Goal: Use online tool/utility: Utilize a website feature to perform a specific function

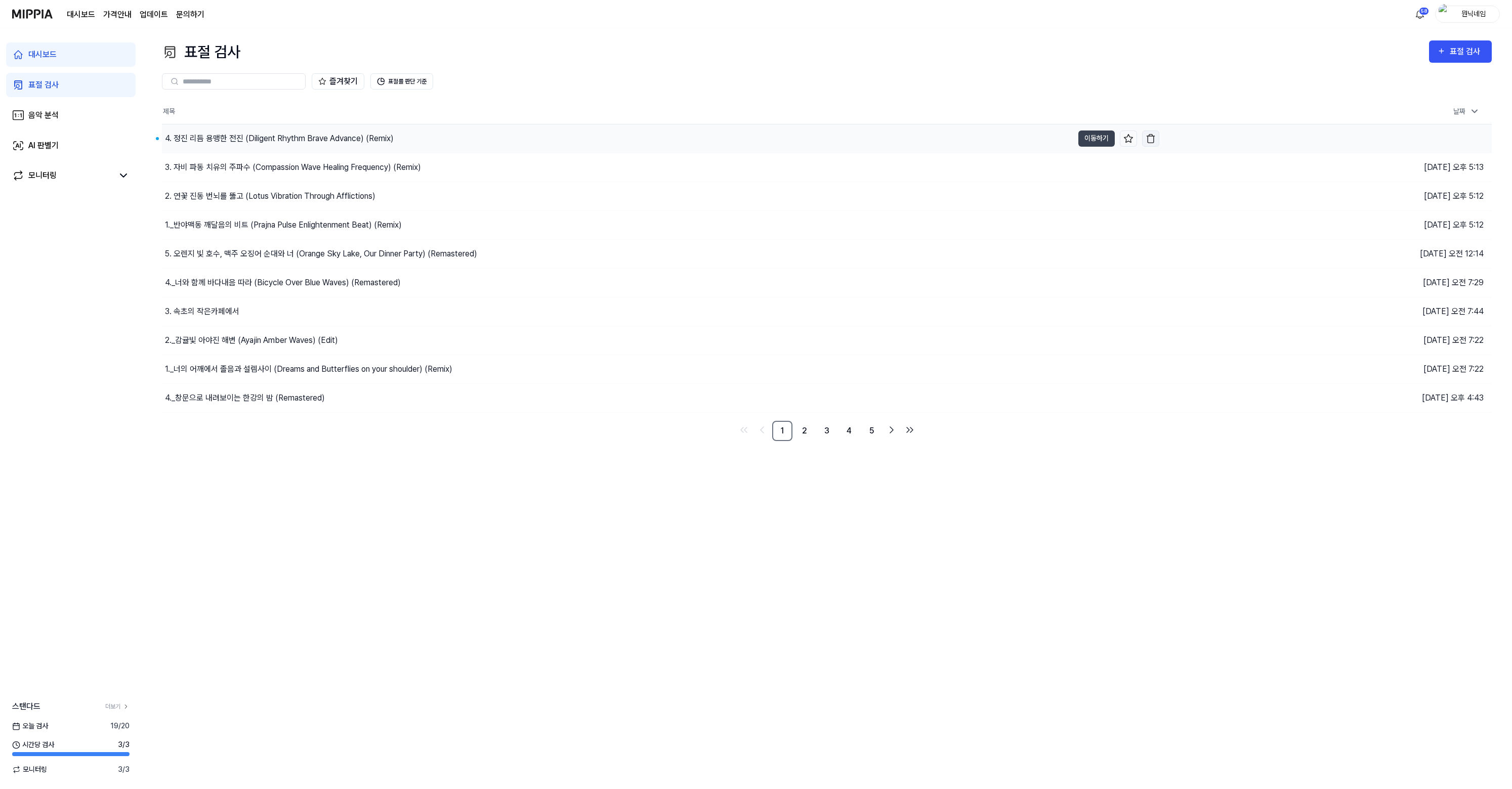
click at [1152, 139] on img "button" at bounding box center [1151, 138] width 10 height 10
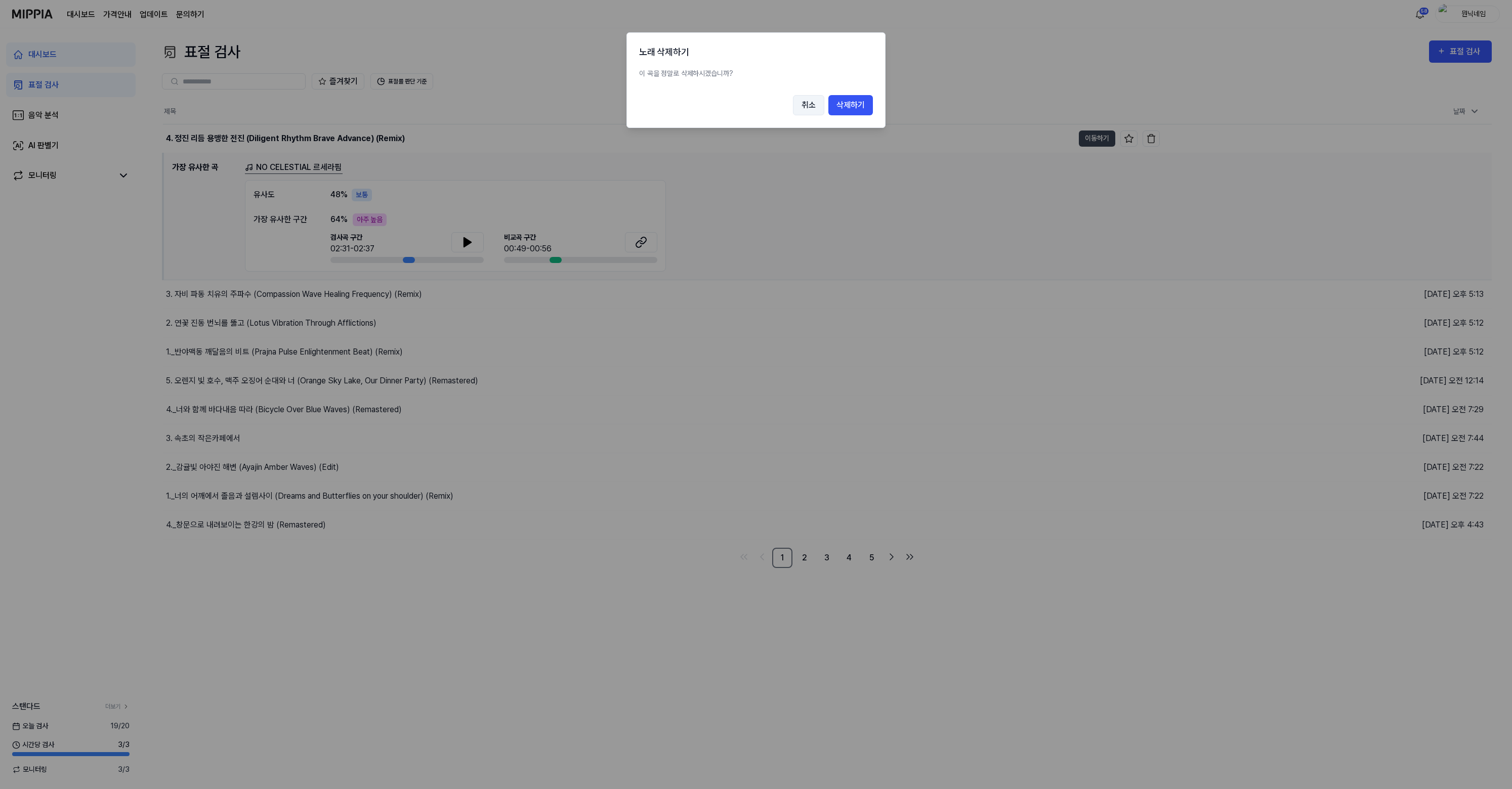
click at [816, 105] on button "취소" at bounding box center [808, 105] width 32 height 20
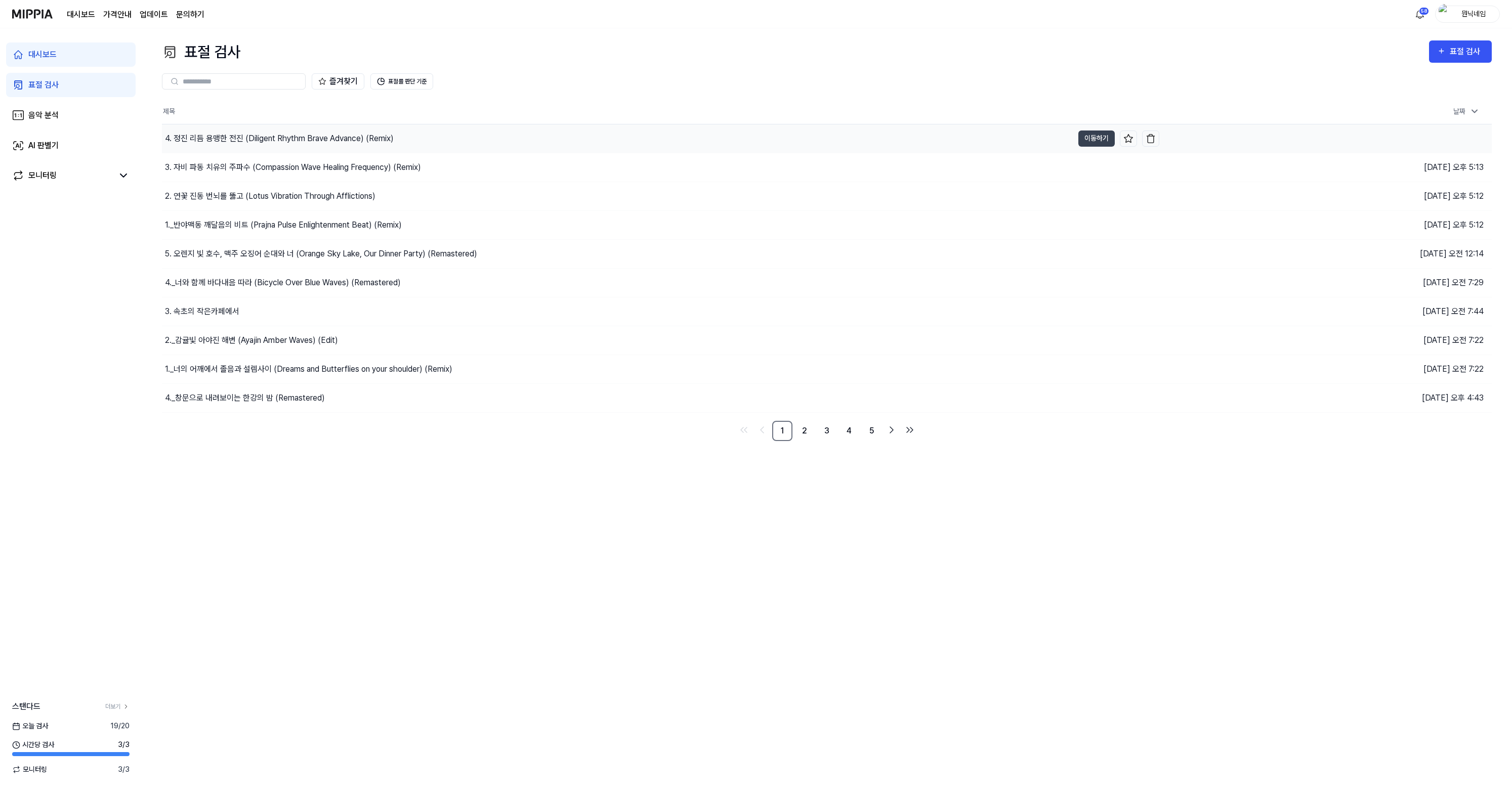
click at [439, 141] on div "4. 정진 리듬 용맹한 전진 (Diligent Rhythm Brave Advance) (Remix)" at bounding box center [617, 139] width 911 height 29
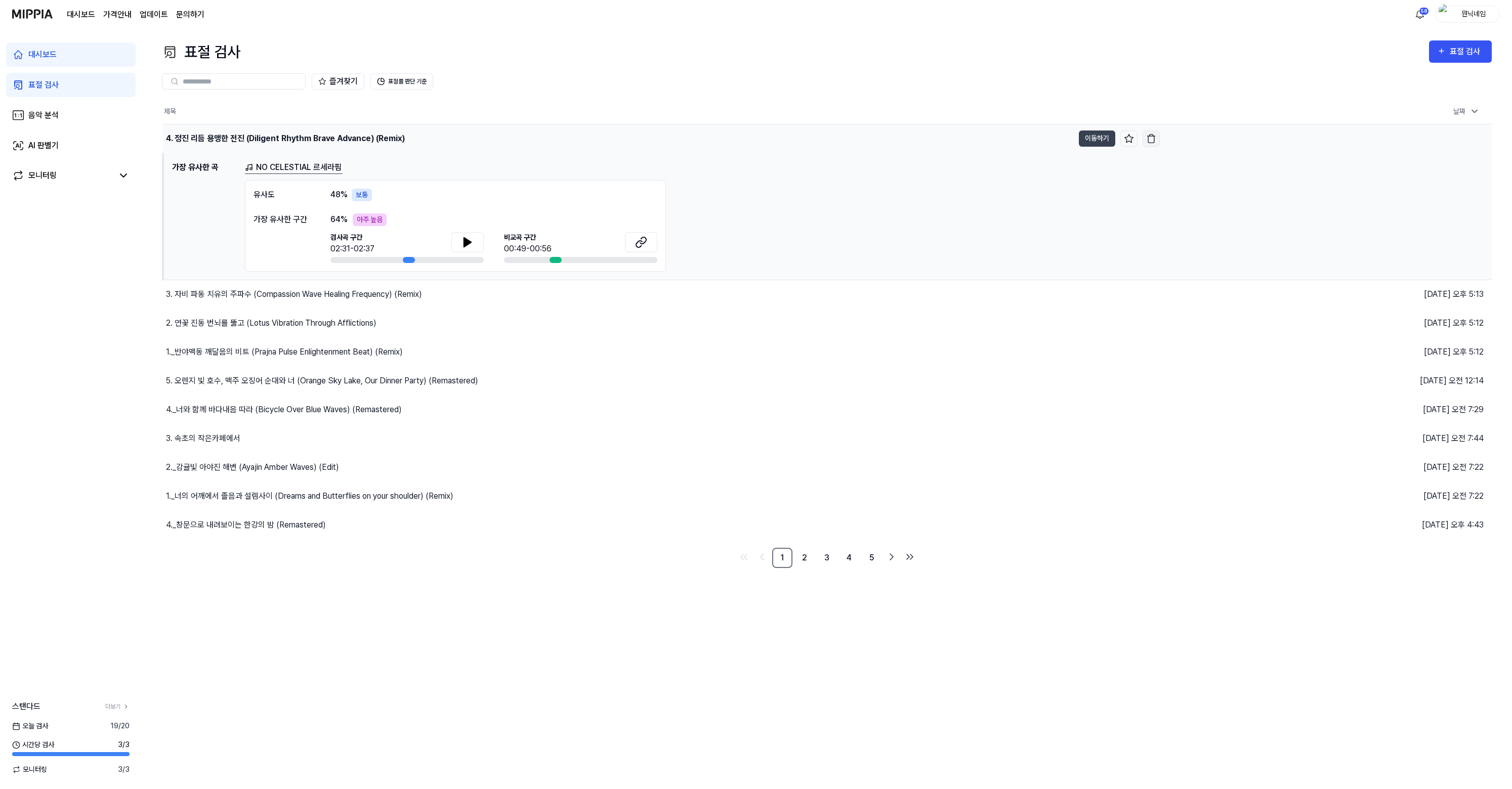
click at [1154, 135] on img "button" at bounding box center [1151, 138] width 10 height 10
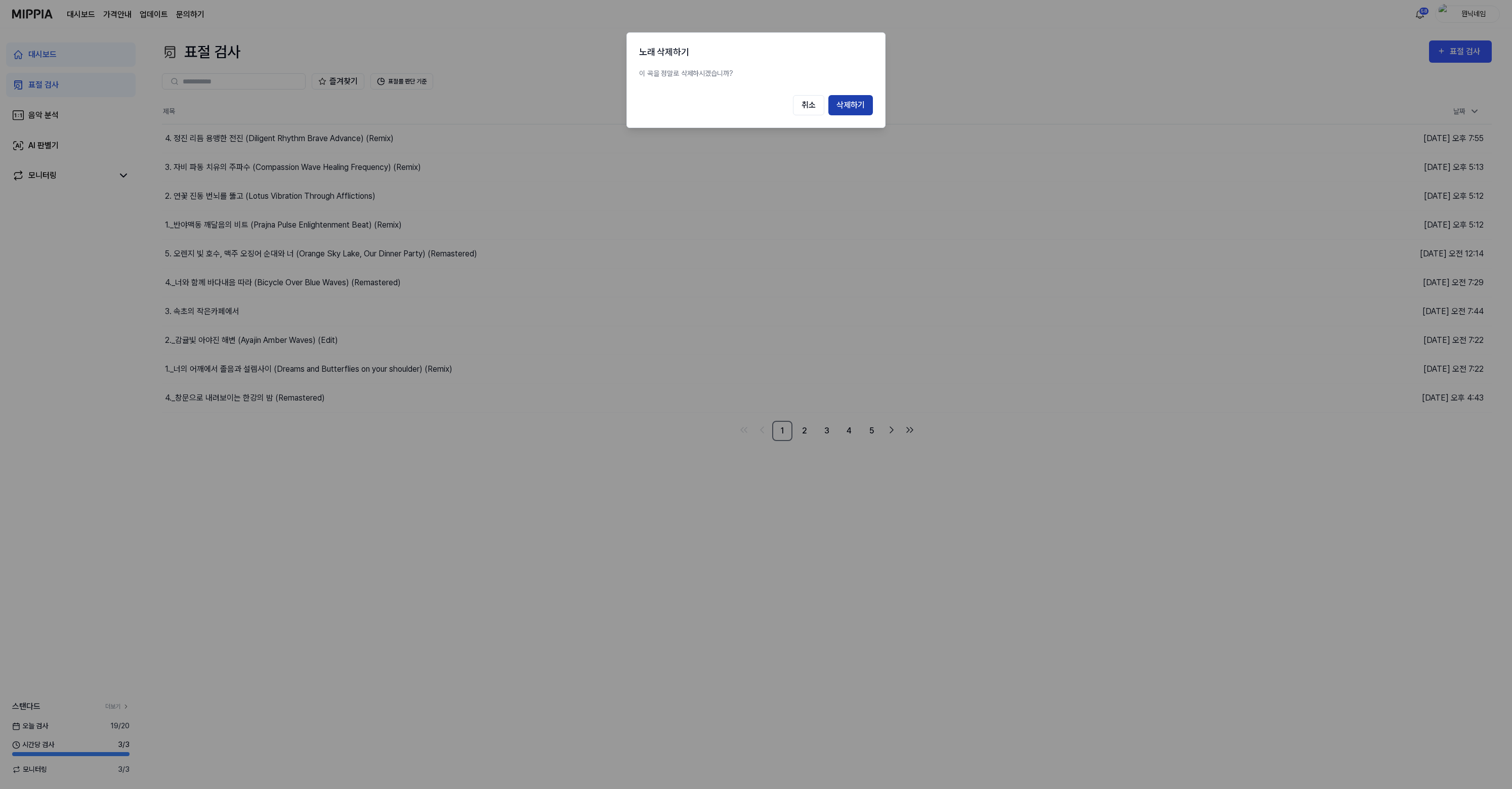
click at [846, 102] on button "삭제하기" at bounding box center [851, 105] width 45 height 20
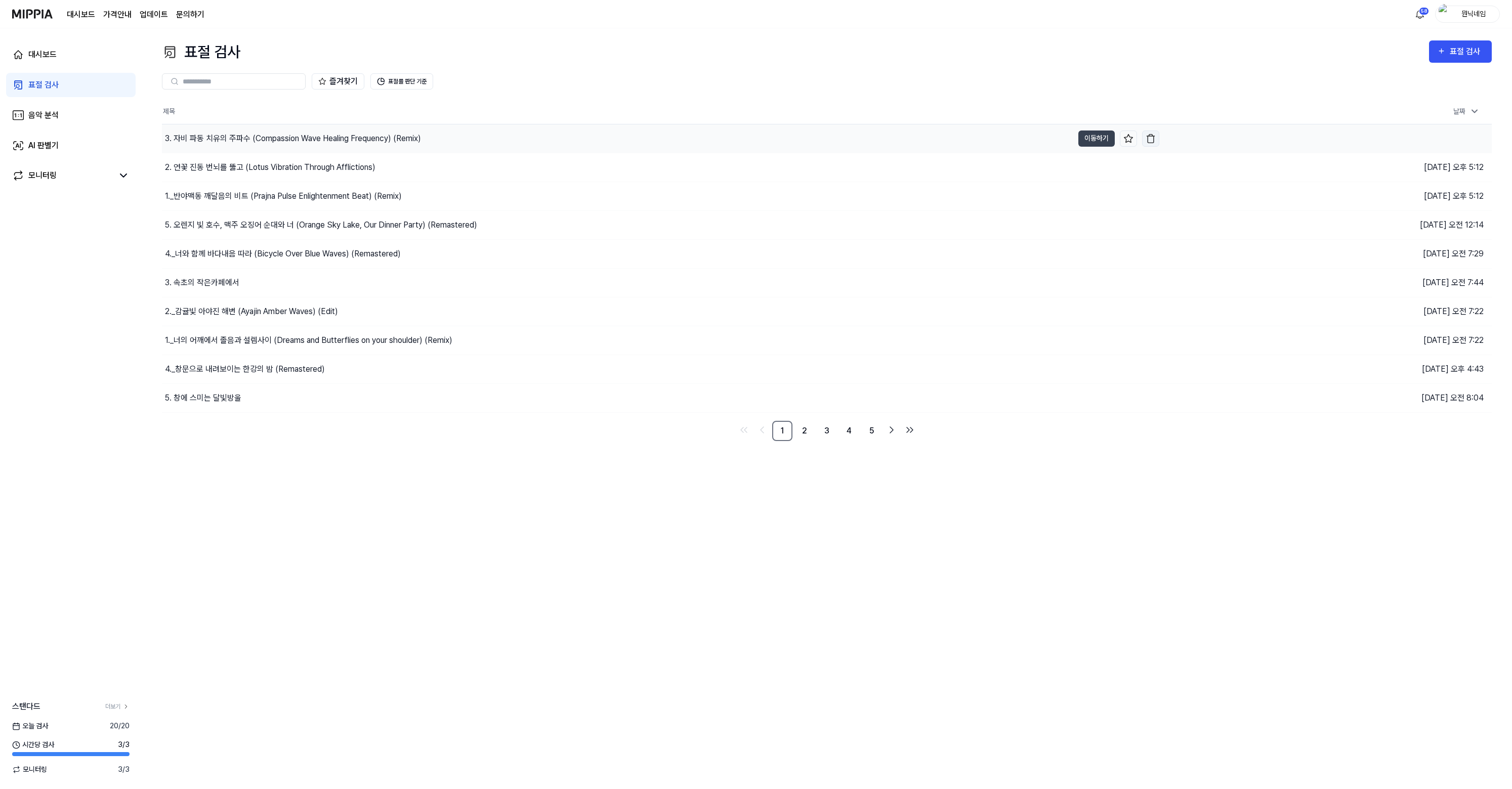
click at [1156, 141] on button "button" at bounding box center [1151, 139] width 17 height 16
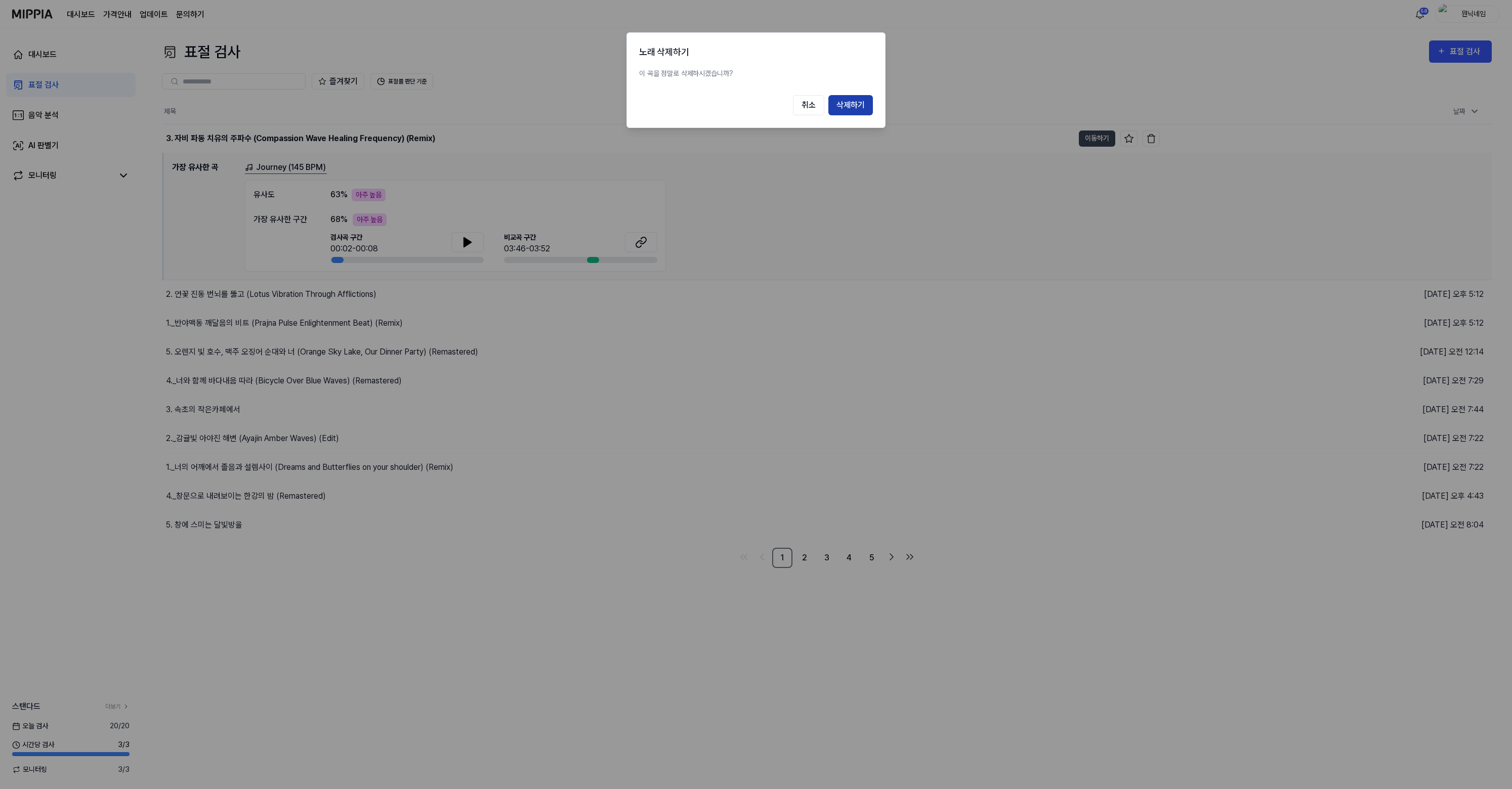
click at [866, 111] on button "삭제하기" at bounding box center [851, 105] width 45 height 20
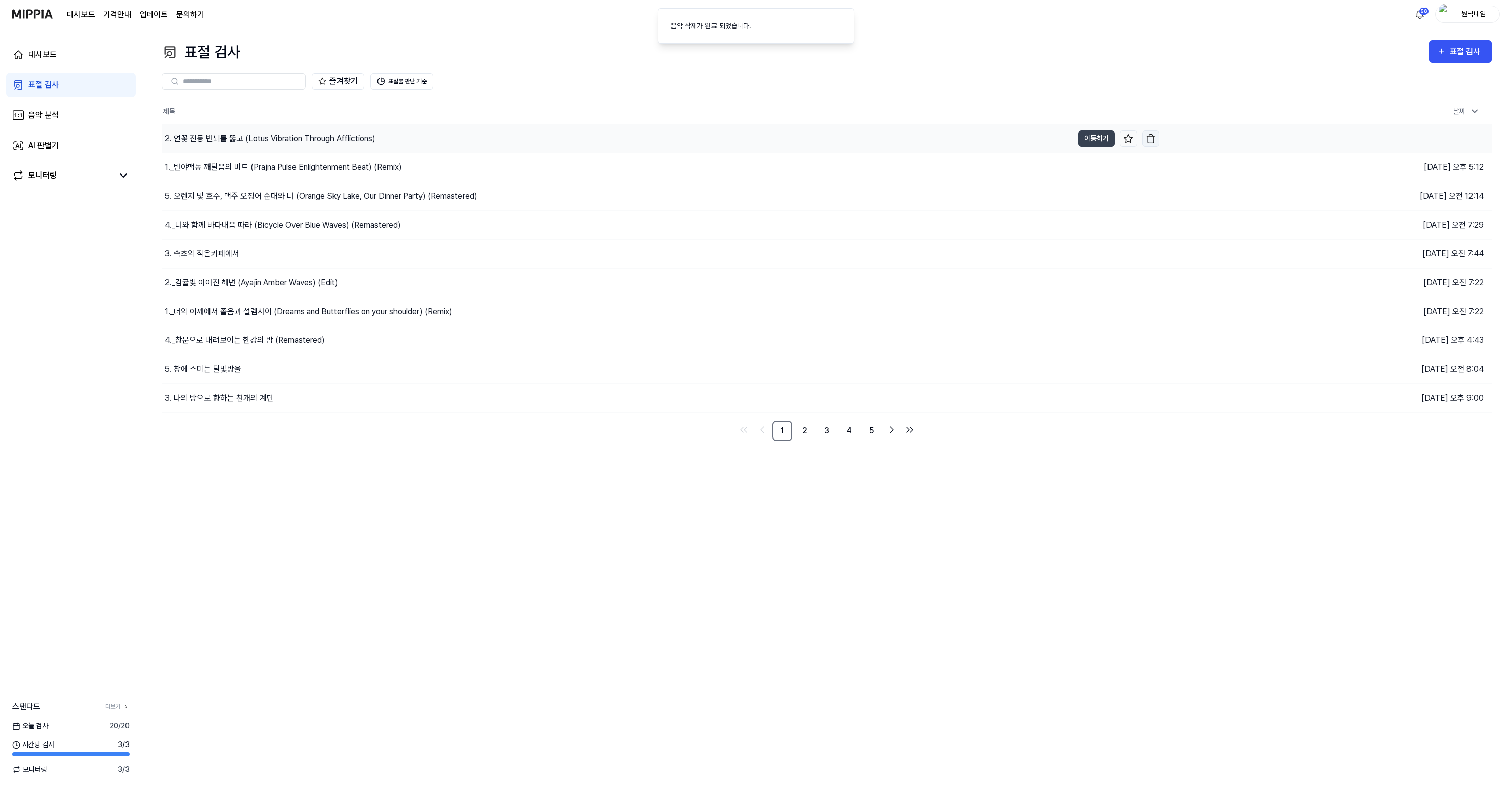
click at [1148, 136] on img "button" at bounding box center [1151, 138] width 10 height 10
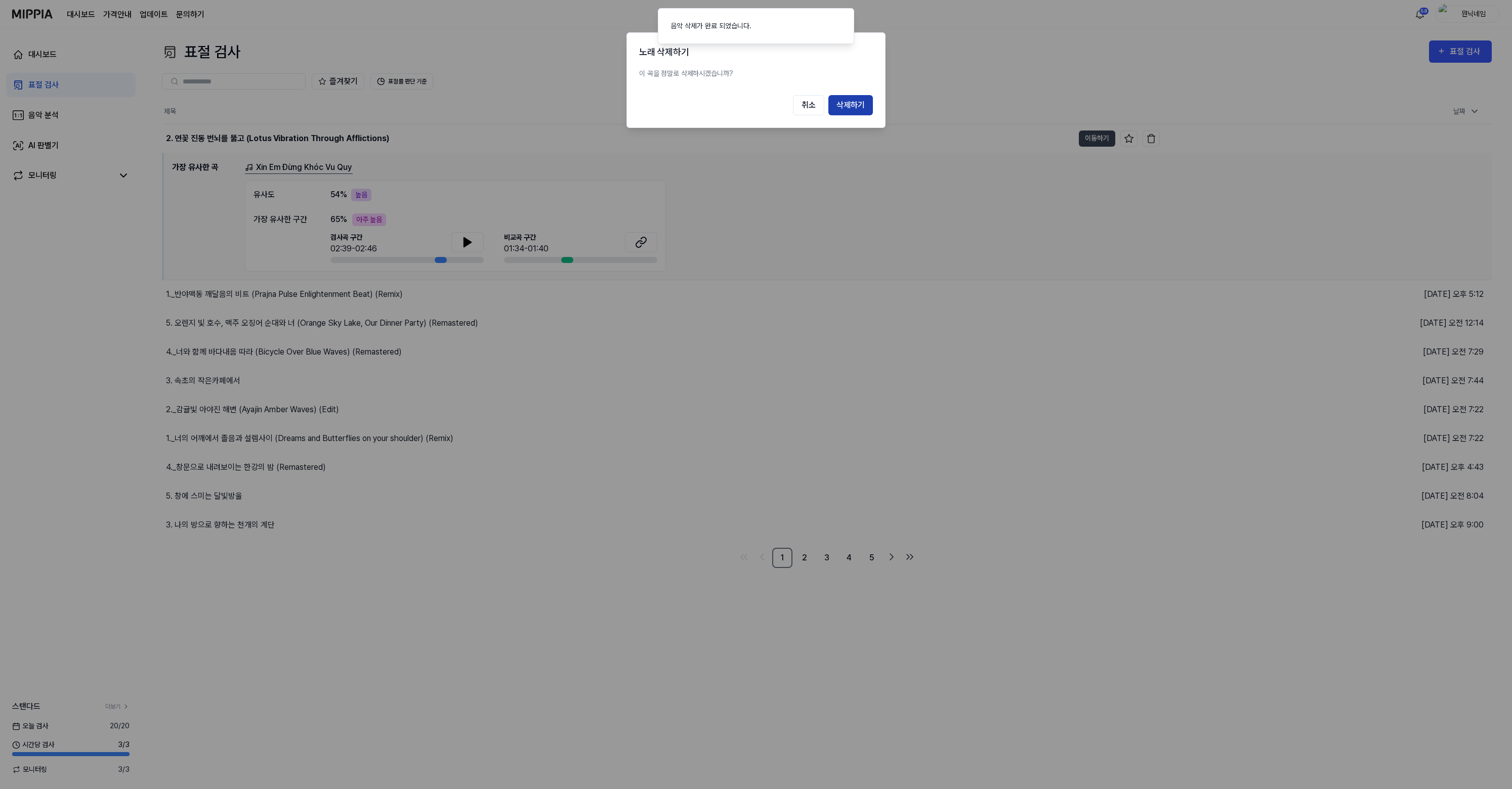
click at [847, 108] on button "삭제하기" at bounding box center [851, 105] width 45 height 20
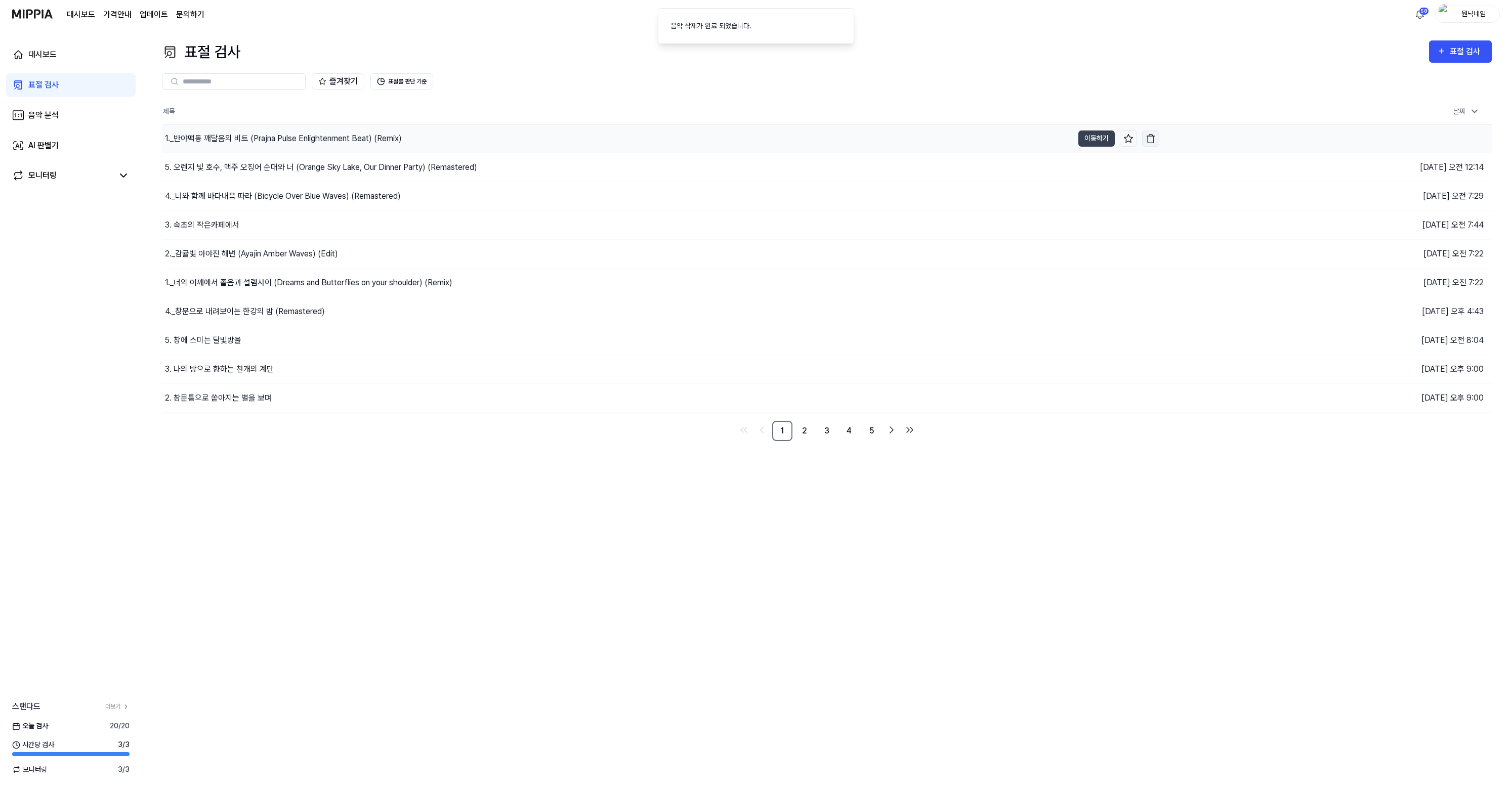
click at [1156, 140] on img "button" at bounding box center [1151, 138] width 10 height 10
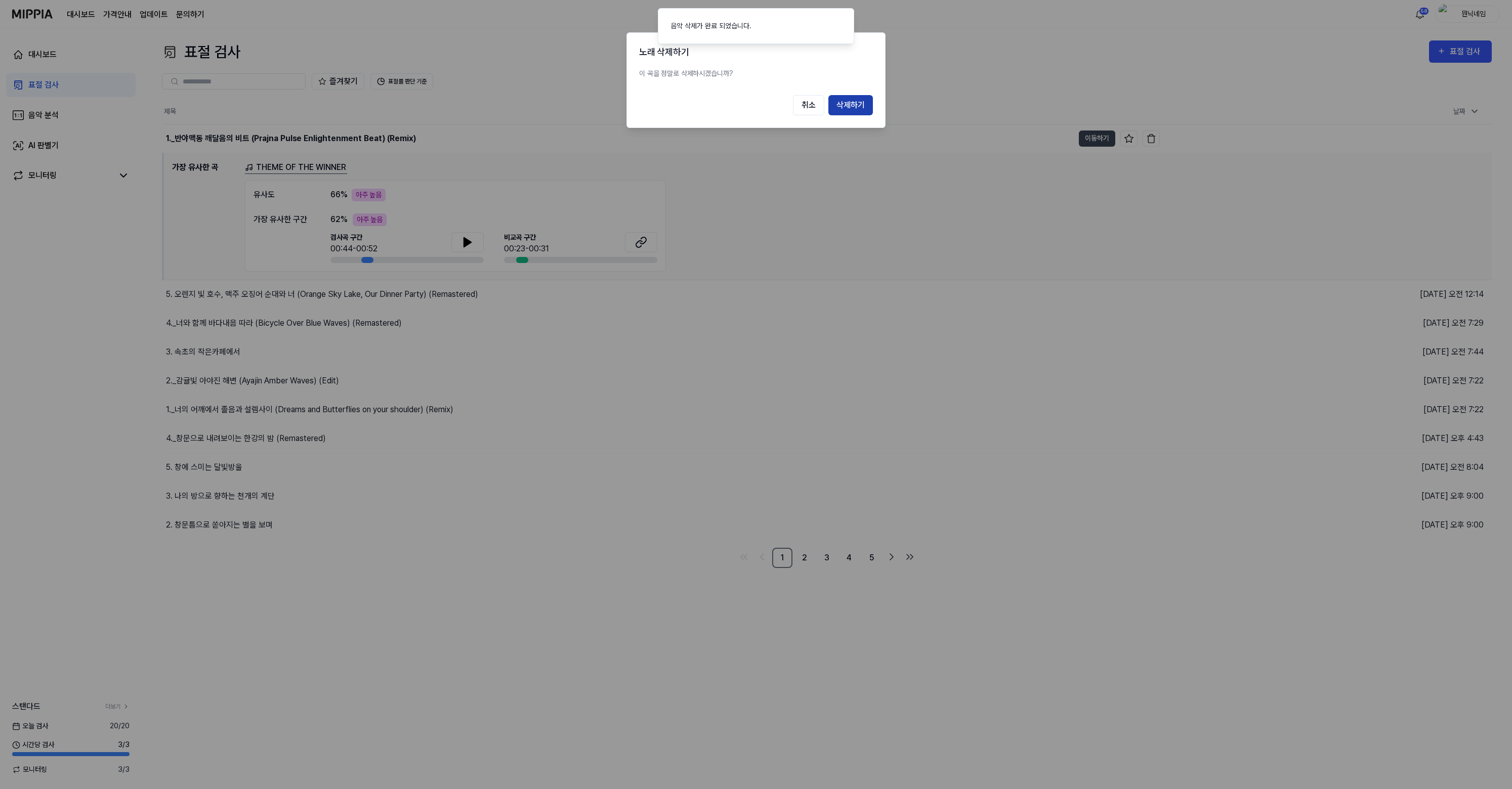
click at [864, 106] on button "삭제하기" at bounding box center [851, 105] width 45 height 20
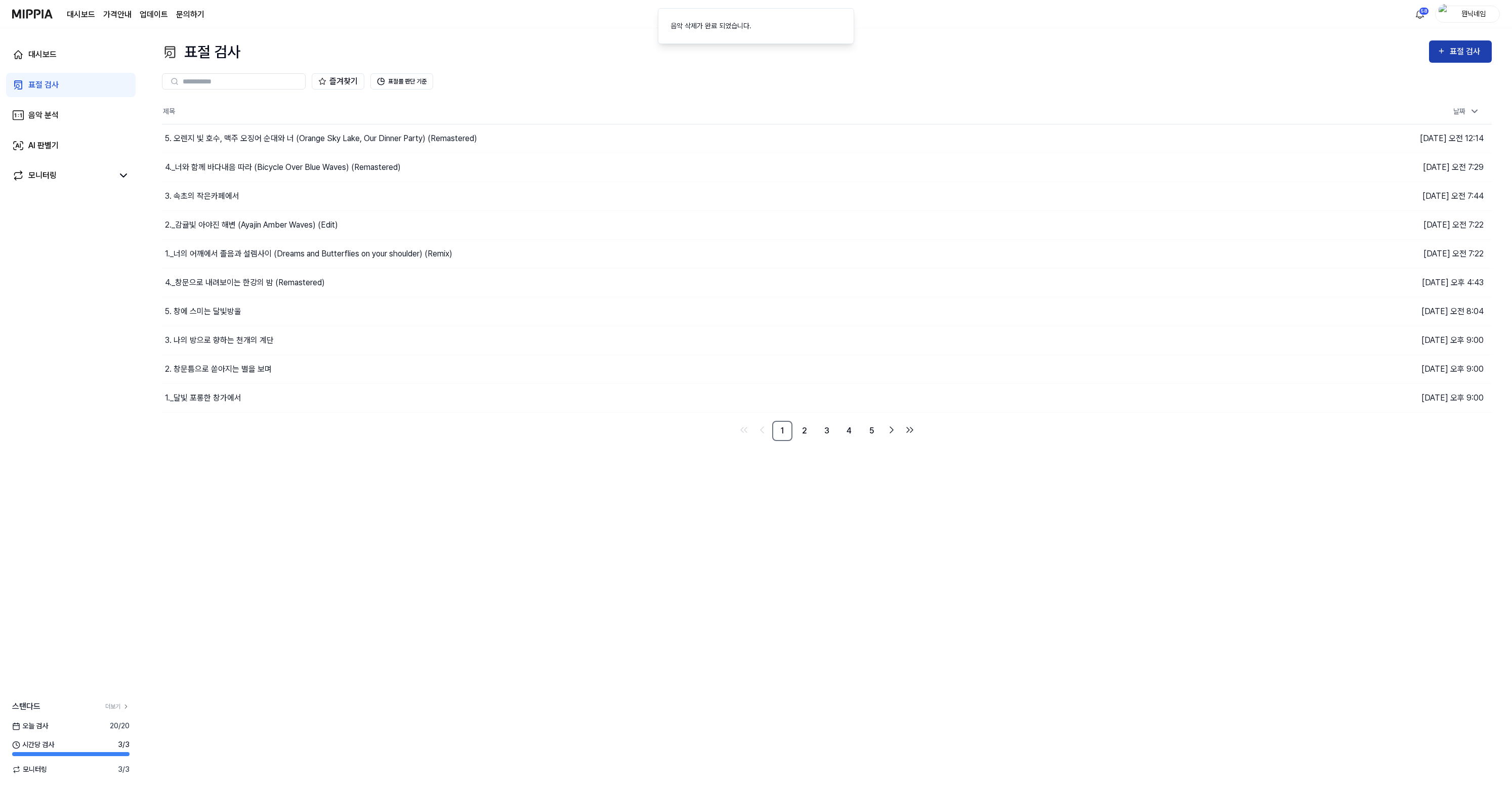
click at [1451, 51] on div "표절 검사" at bounding box center [1467, 51] width 34 height 13
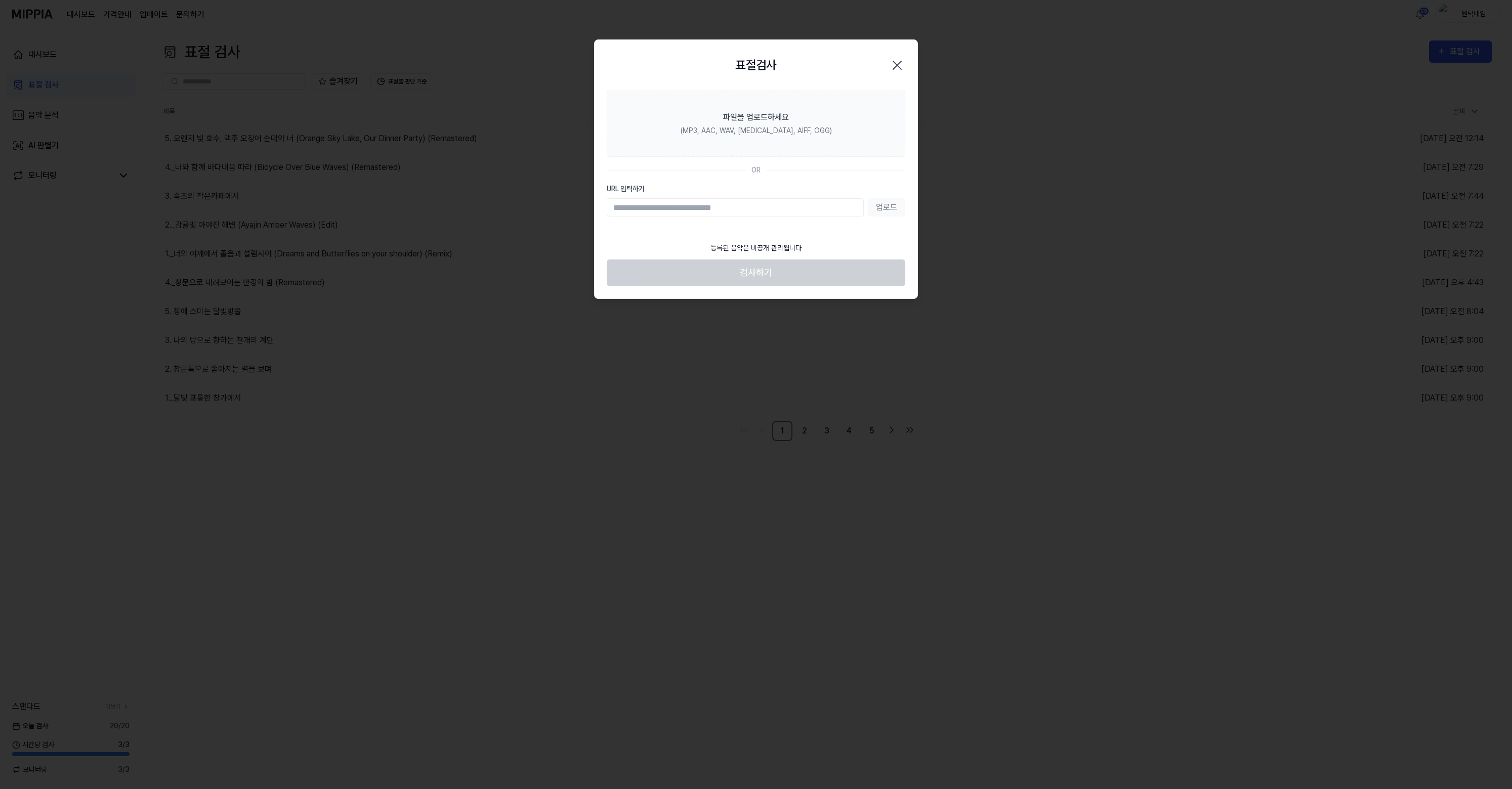
click at [756, 274] on footer "등록된 음악은 비공개 관리됩니다 검사하기" at bounding box center [756, 262] width 299 height 50
click at [735, 112] on div "파일을 업로드하세요" at bounding box center [756, 118] width 66 height 12
click at [0, 0] on input "파일을 업로드하세요 (MP3, AAC, WAV, [MEDICAL_DATA], AIFF, OGG)" at bounding box center [0, 0] width 0 height 0
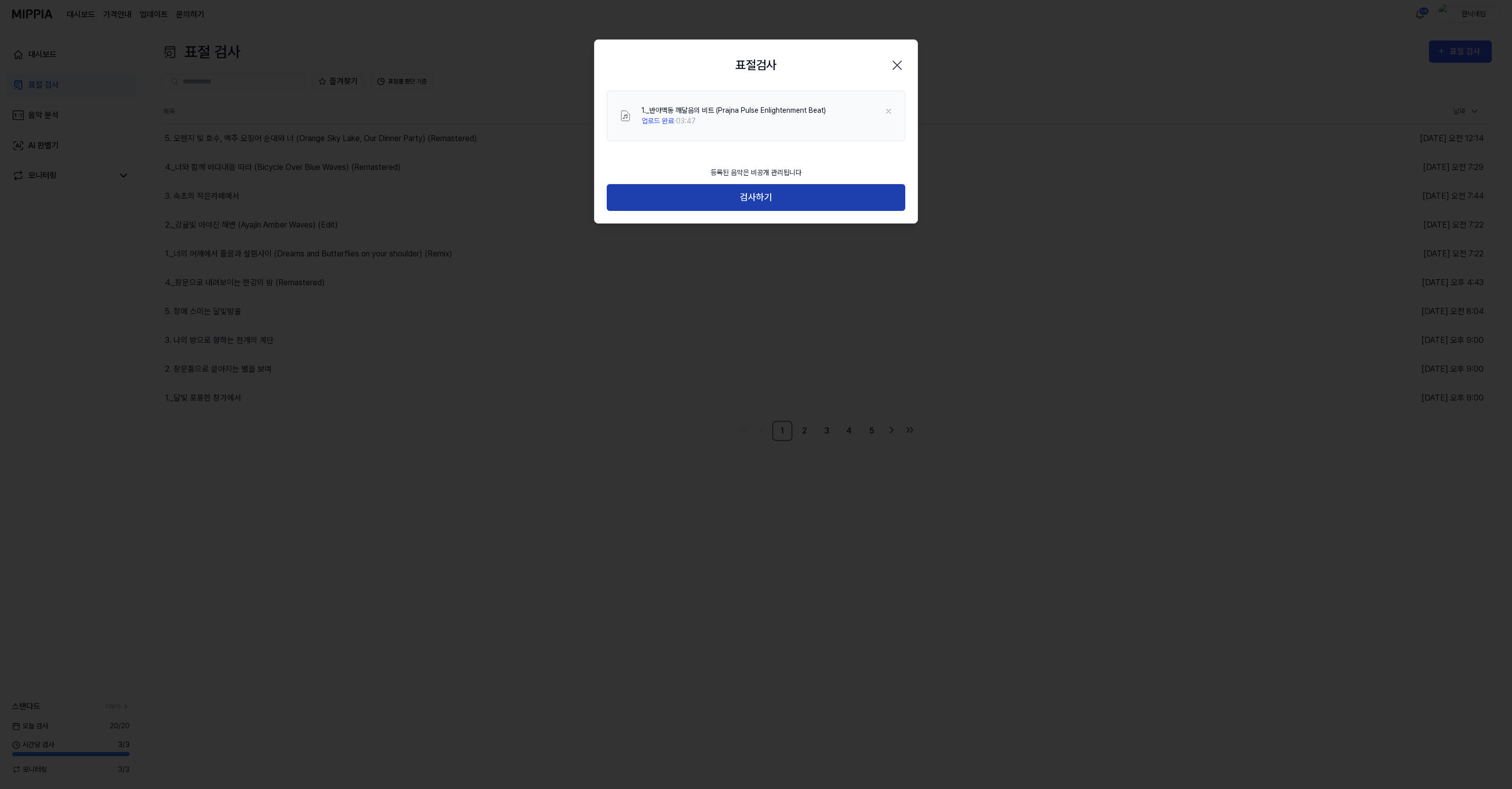
click at [750, 205] on button "검사하기" at bounding box center [756, 197] width 299 height 27
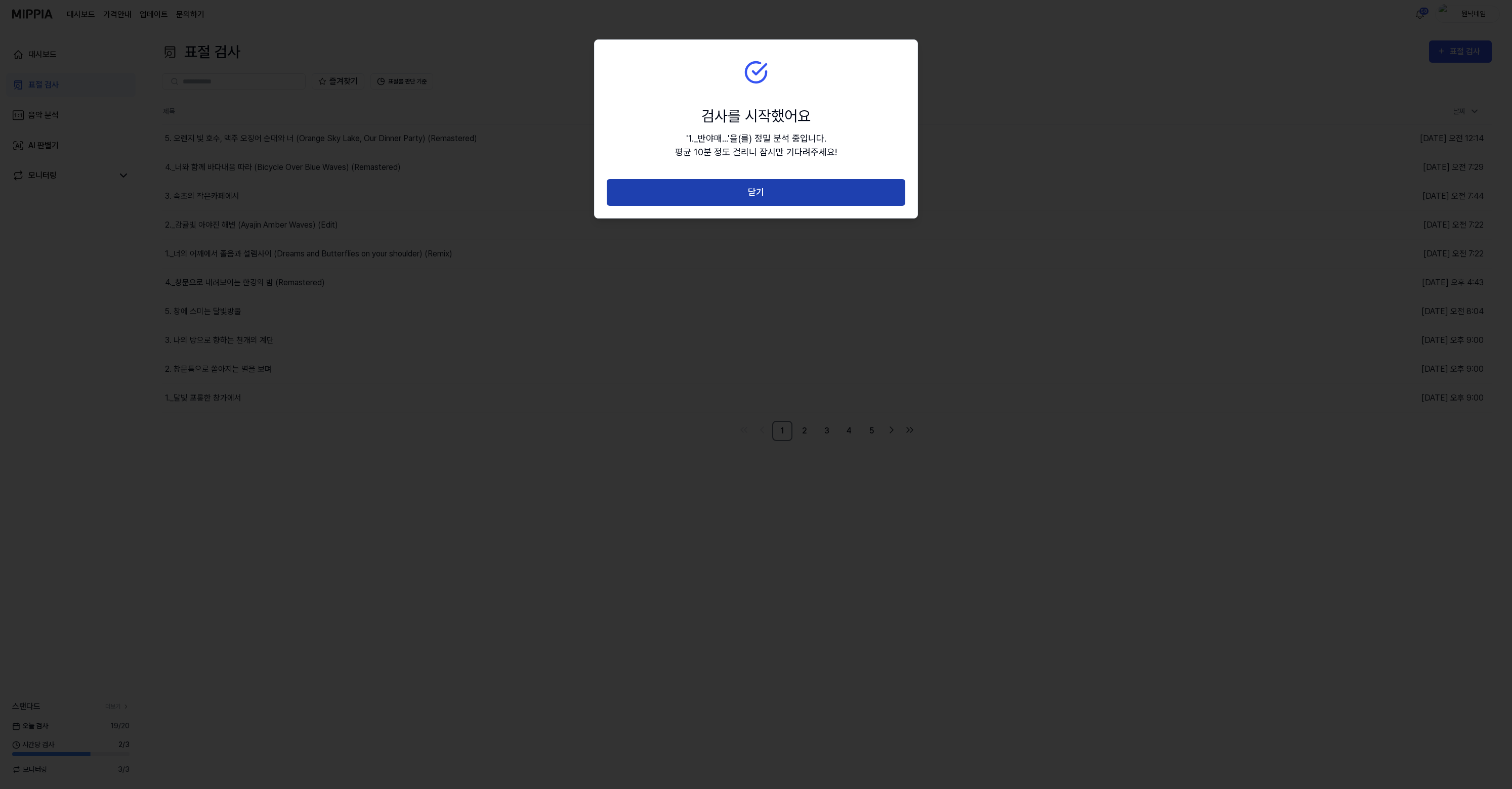
click at [749, 201] on button "닫기" at bounding box center [756, 192] width 299 height 27
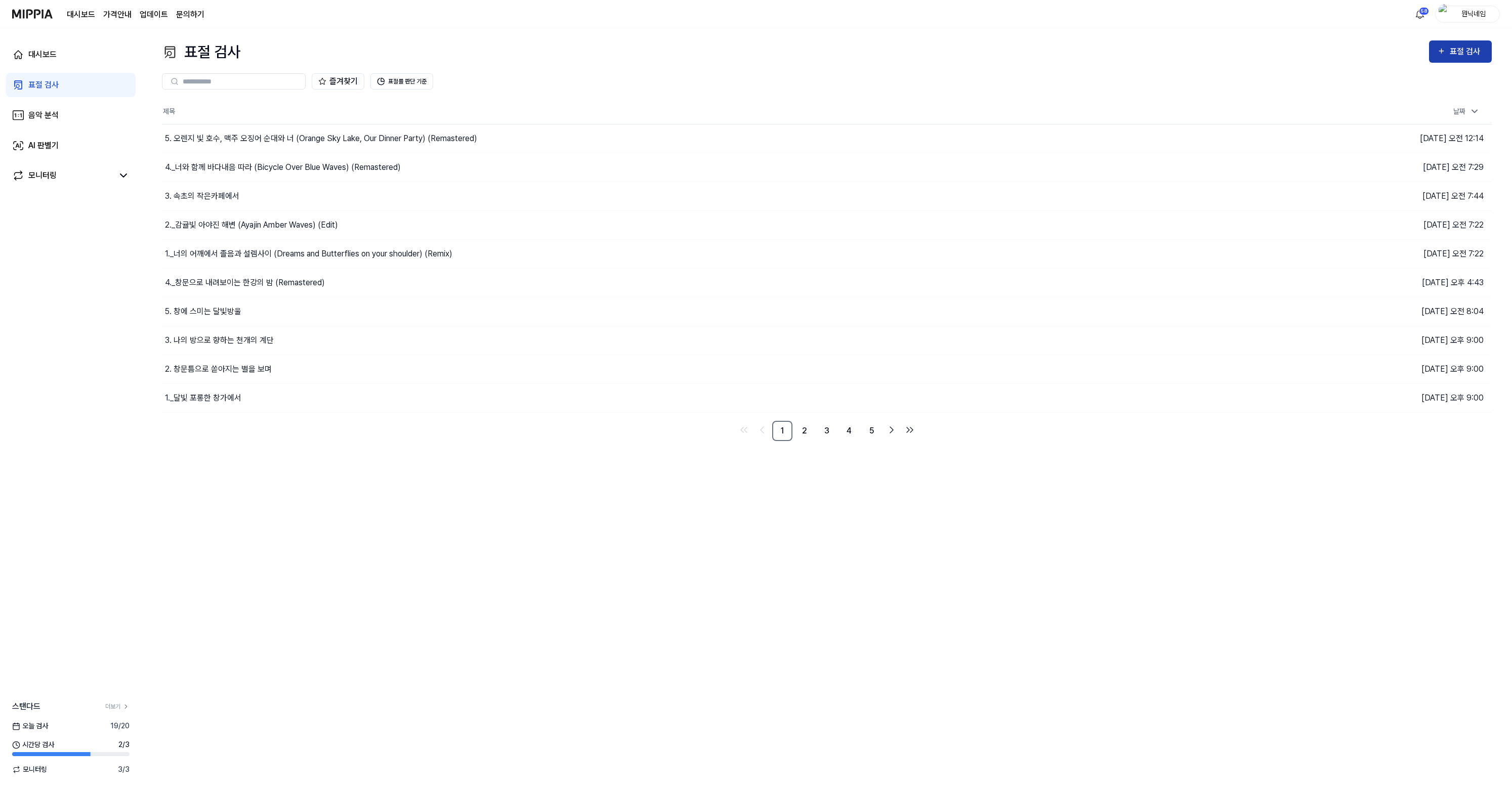
click at [1474, 50] on div "표절 검사" at bounding box center [1467, 51] width 34 height 13
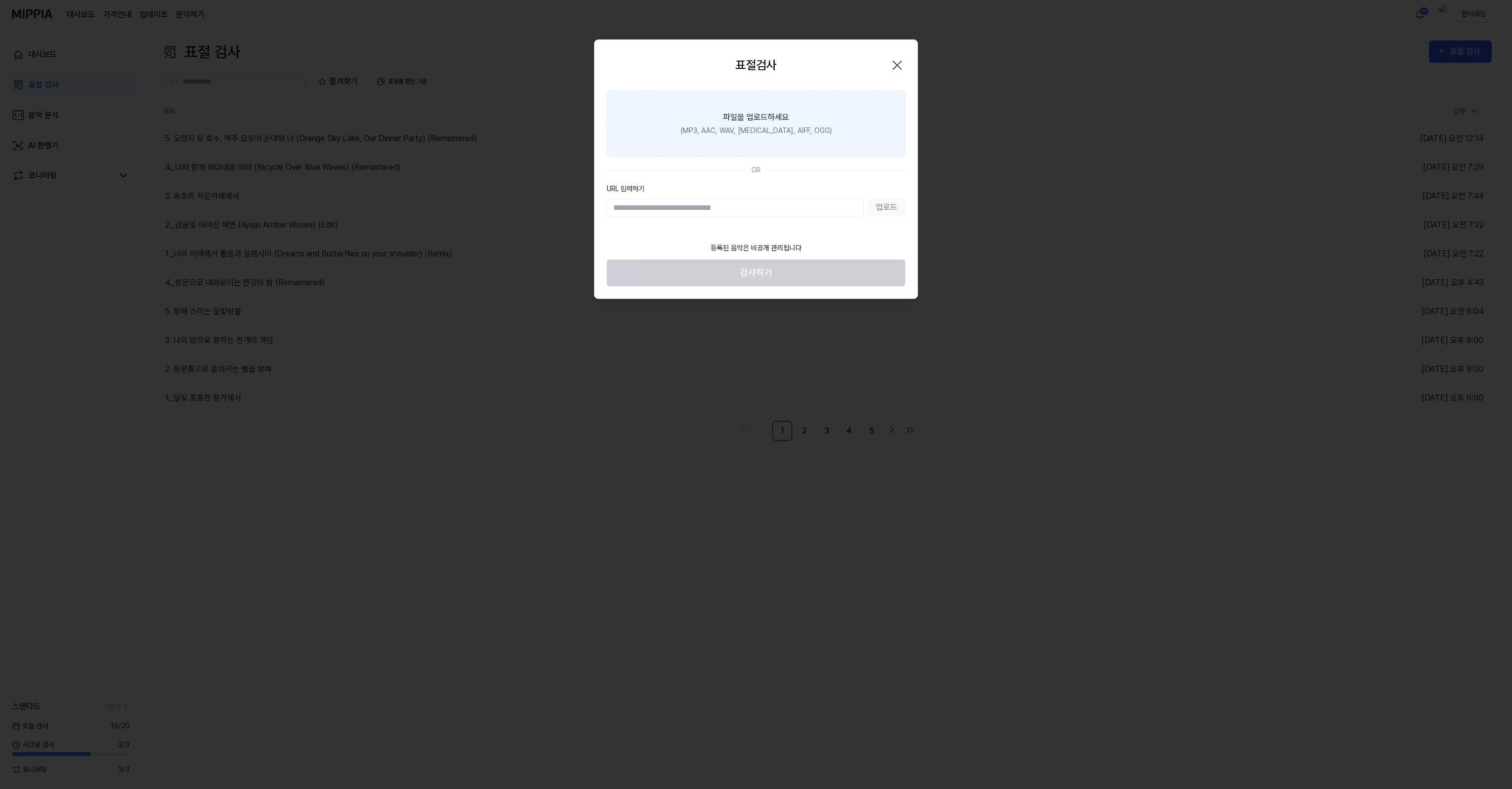
click at [786, 120] on div "파일을 업로드하세요" at bounding box center [756, 118] width 66 height 12
click at [0, 0] on input "파일을 업로드하세요 (MP3, AAC, WAV, [MEDICAL_DATA], AIFF, OGG)" at bounding box center [0, 0] width 0 height 0
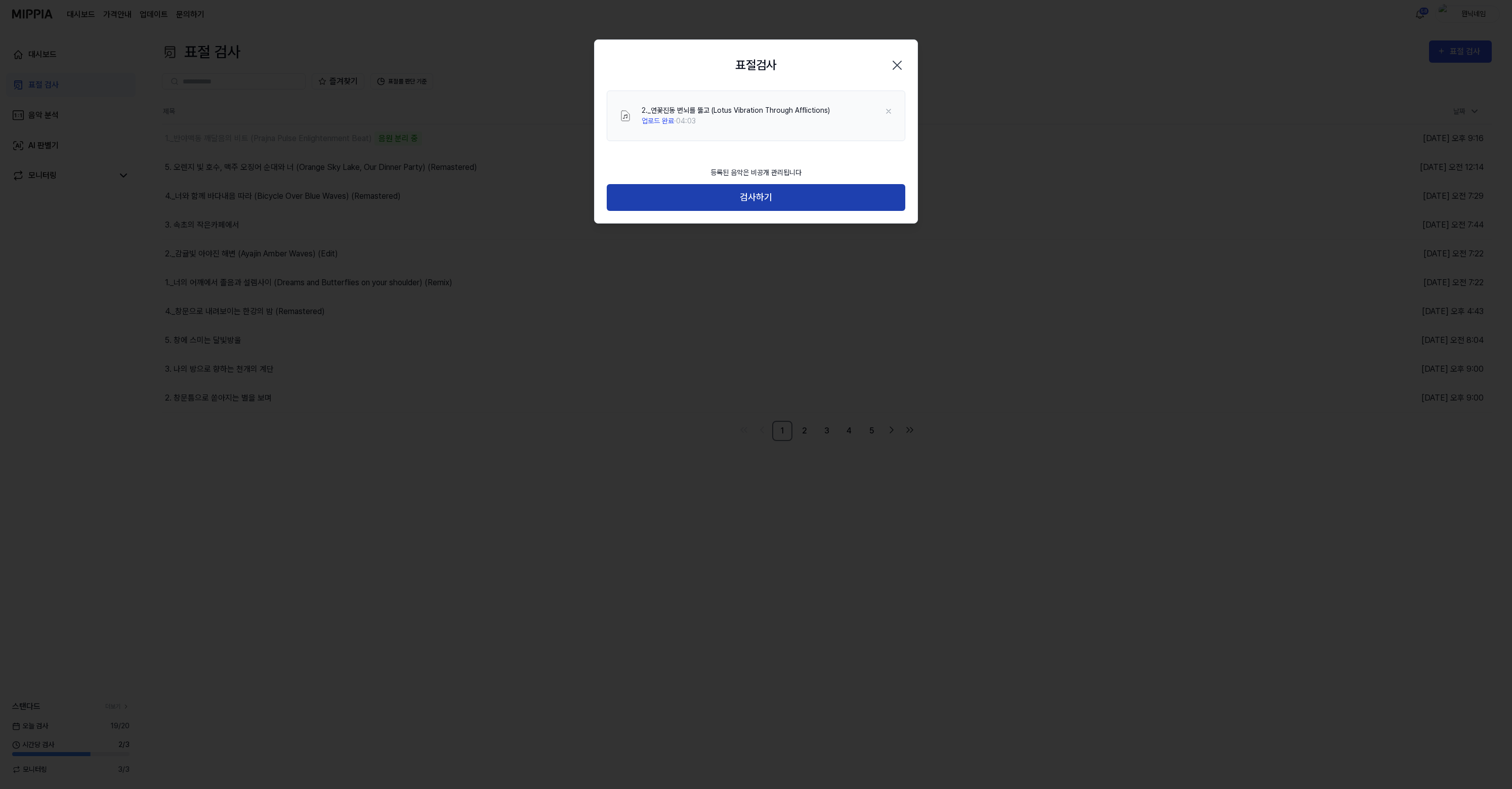
click at [748, 201] on button "검사하기" at bounding box center [756, 197] width 299 height 27
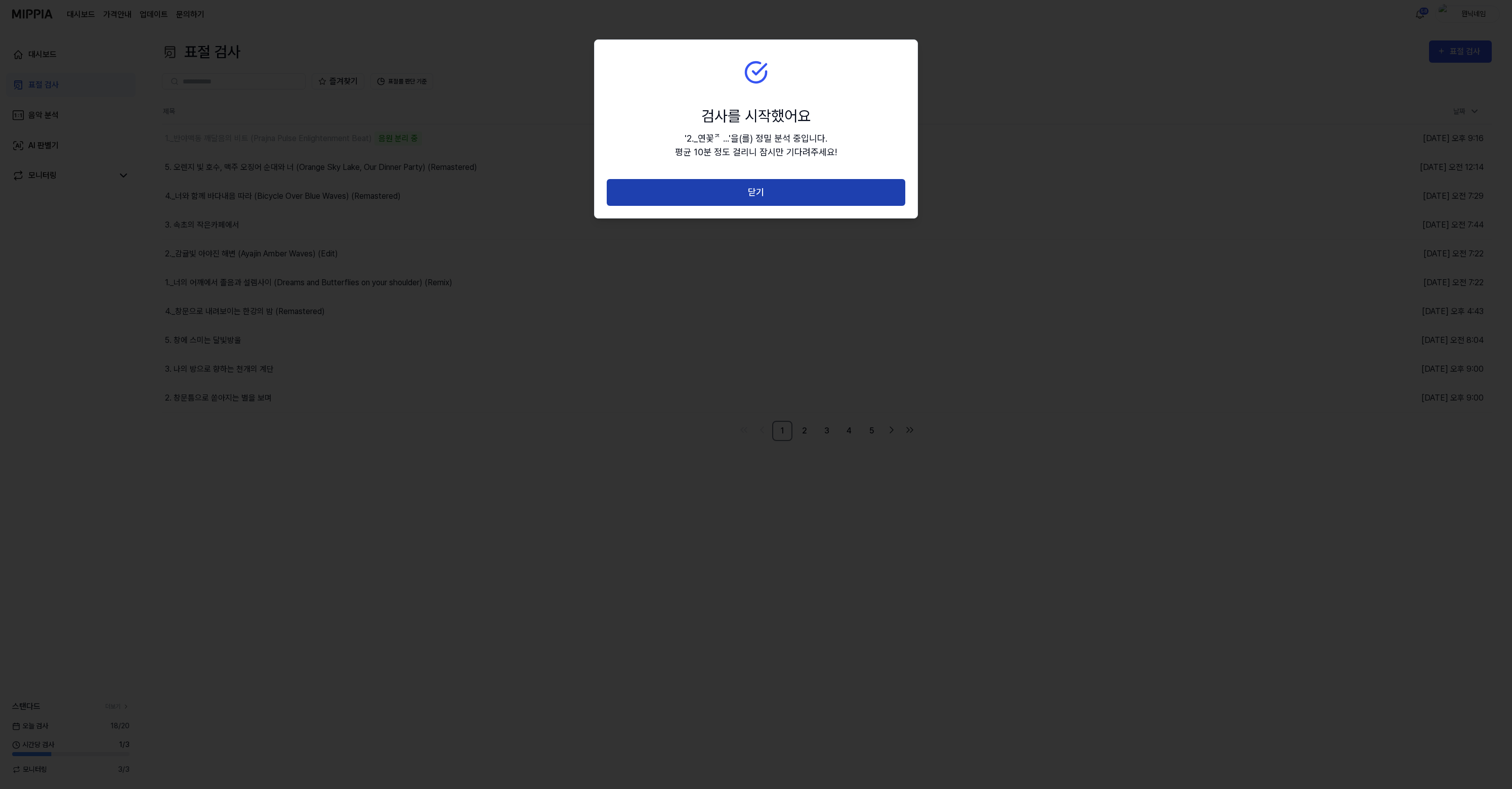
click at [890, 190] on button "닫기" at bounding box center [756, 192] width 299 height 27
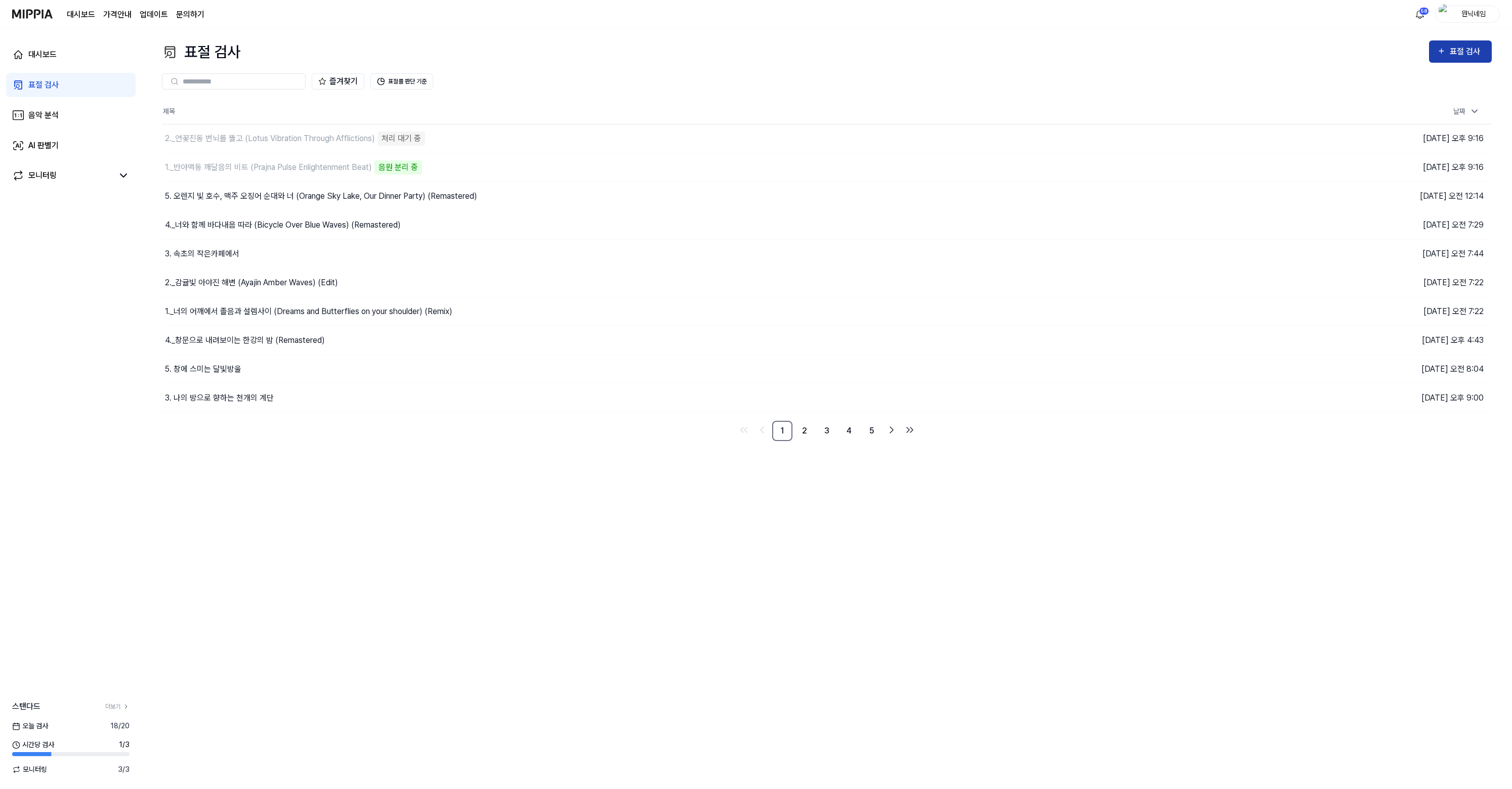
click at [1469, 53] on div "표절 검사" at bounding box center [1467, 51] width 34 height 13
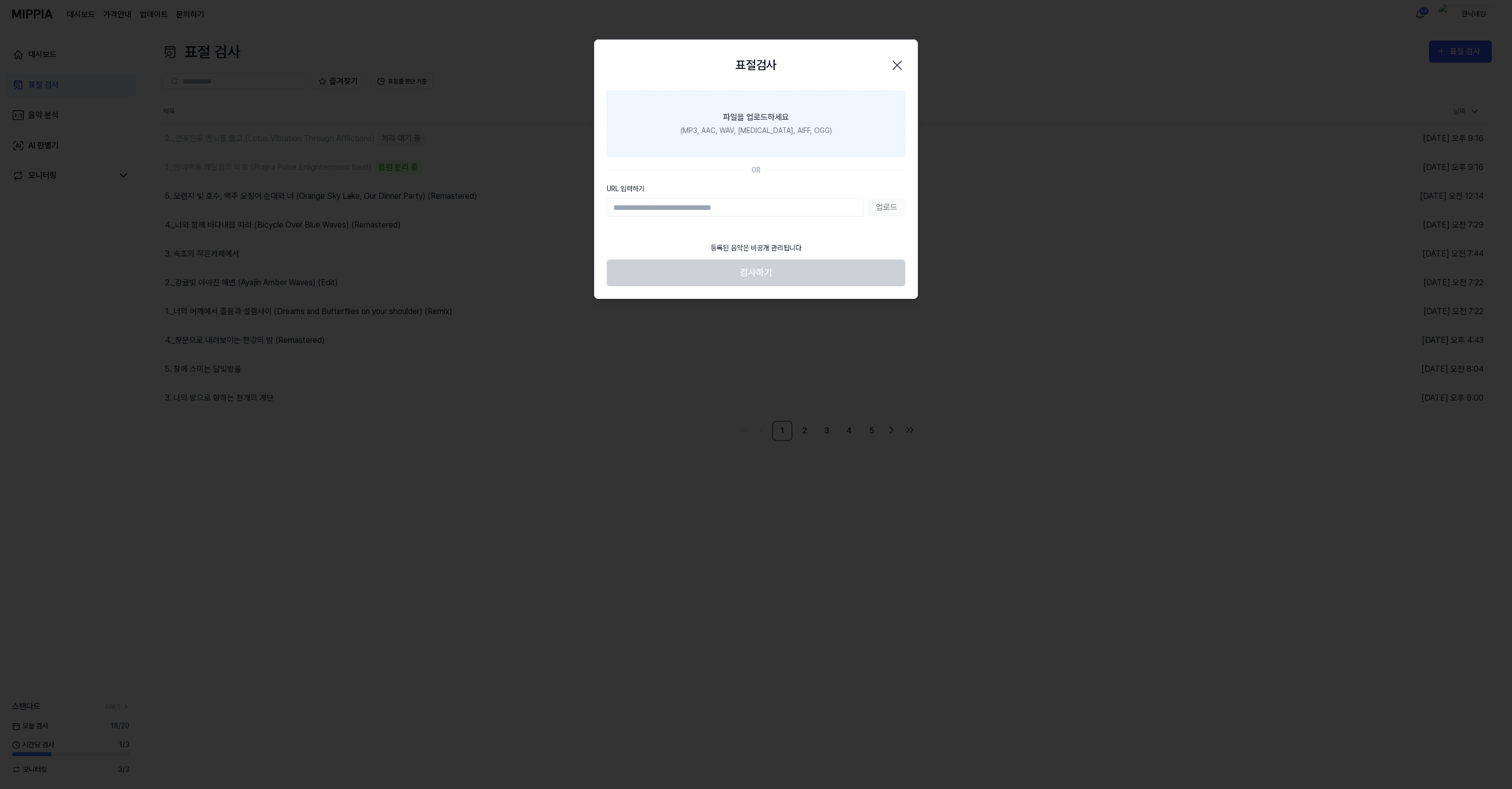
click at [763, 120] on div "파일을 업로드하세요" at bounding box center [756, 118] width 66 height 12
click at [0, 0] on input "파일을 업로드하세요 (MP3, AAC, WAV, [MEDICAL_DATA], AIFF, OGG)" at bounding box center [0, 0] width 0 height 0
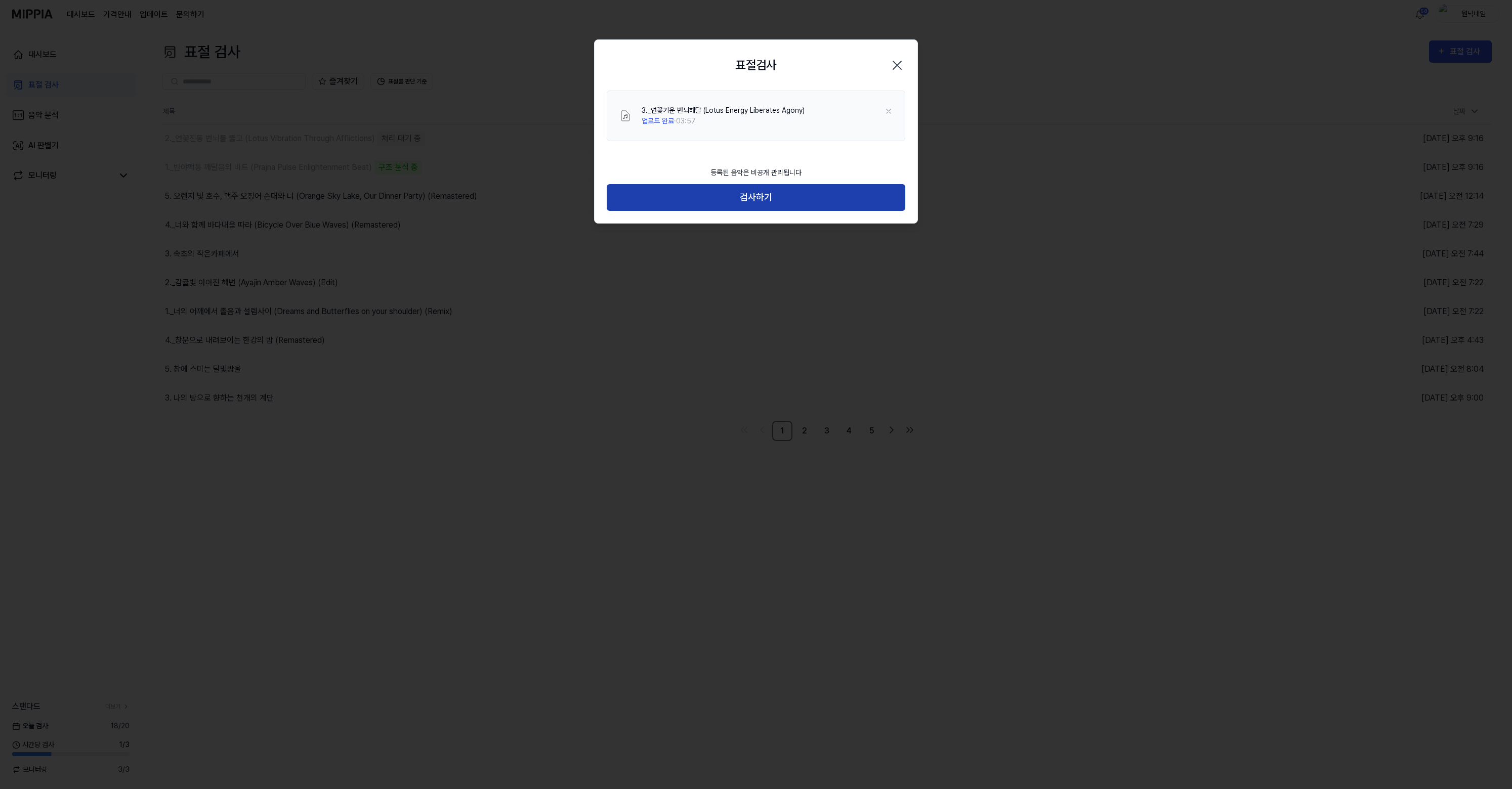
click at [755, 203] on button "검사하기" at bounding box center [756, 197] width 299 height 27
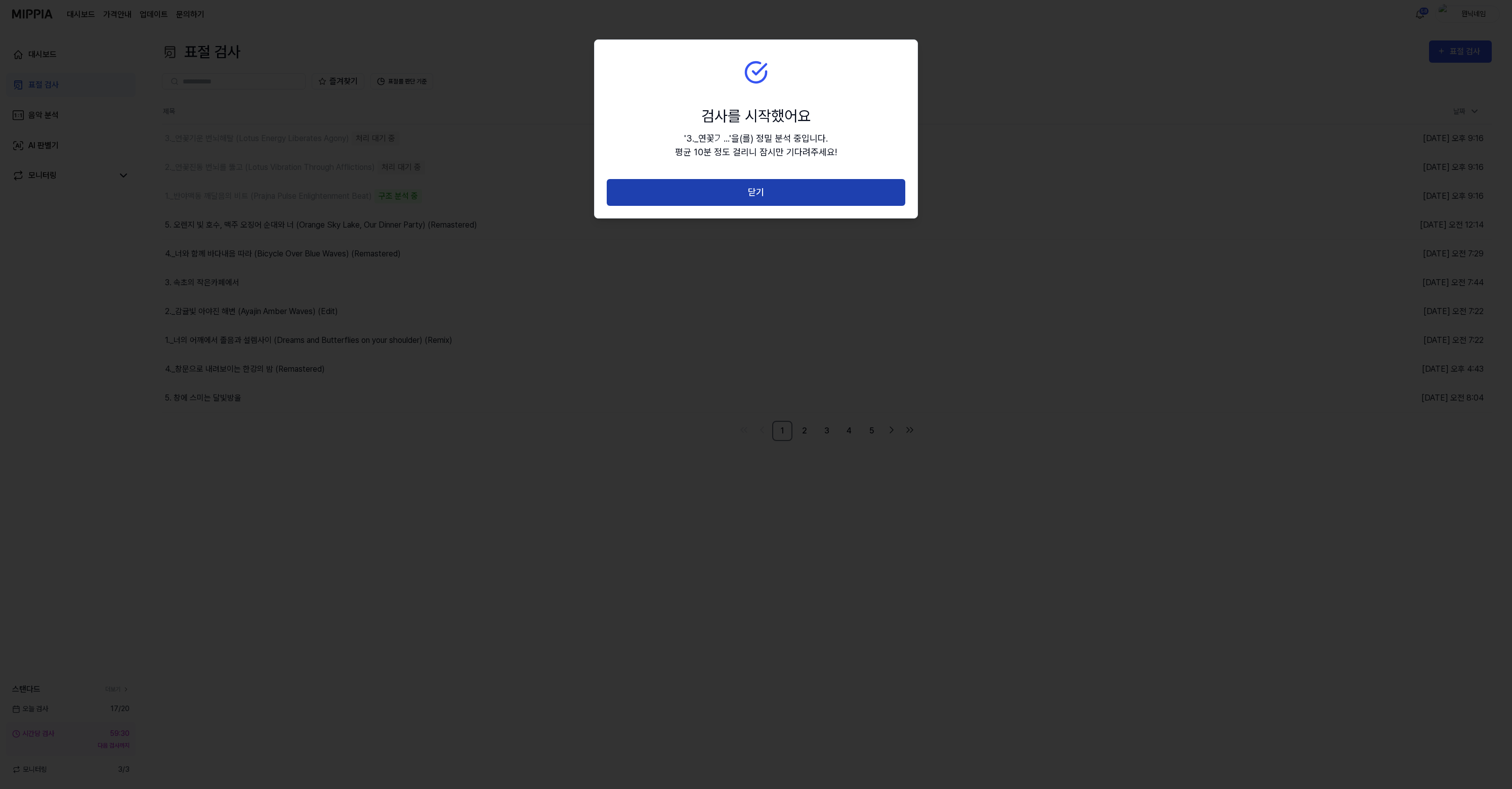
click at [678, 196] on button "닫기" at bounding box center [756, 192] width 299 height 27
